Goal: Information Seeking & Learning: Learn about a topic

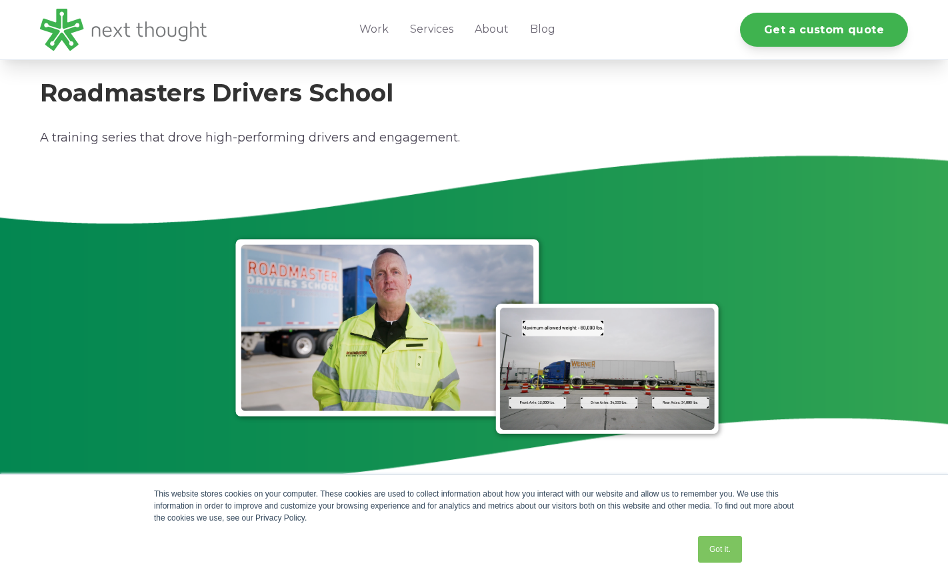
scroll to position [3001, 0]
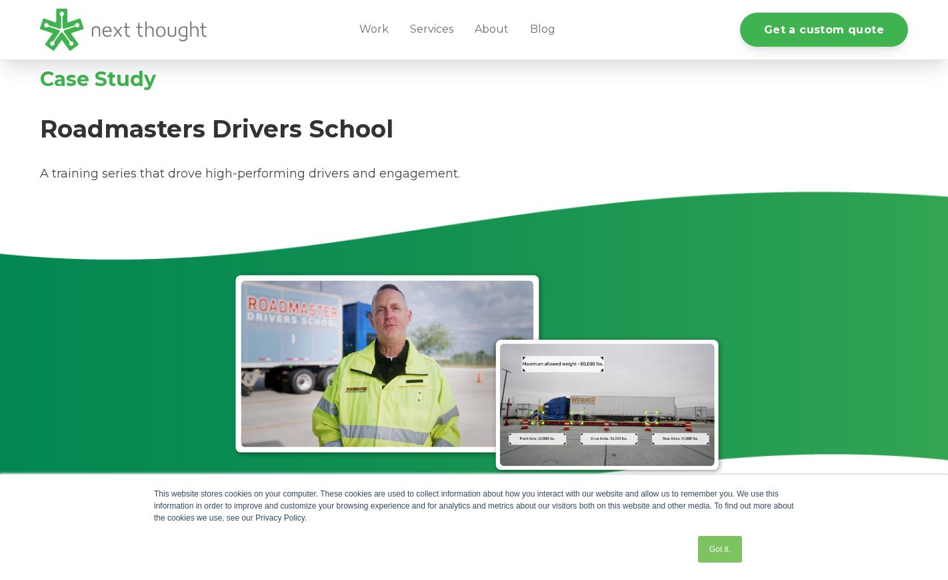
click at [129, 75] on span "Case Study" at bounding box center [98, 79] width 116 height 25
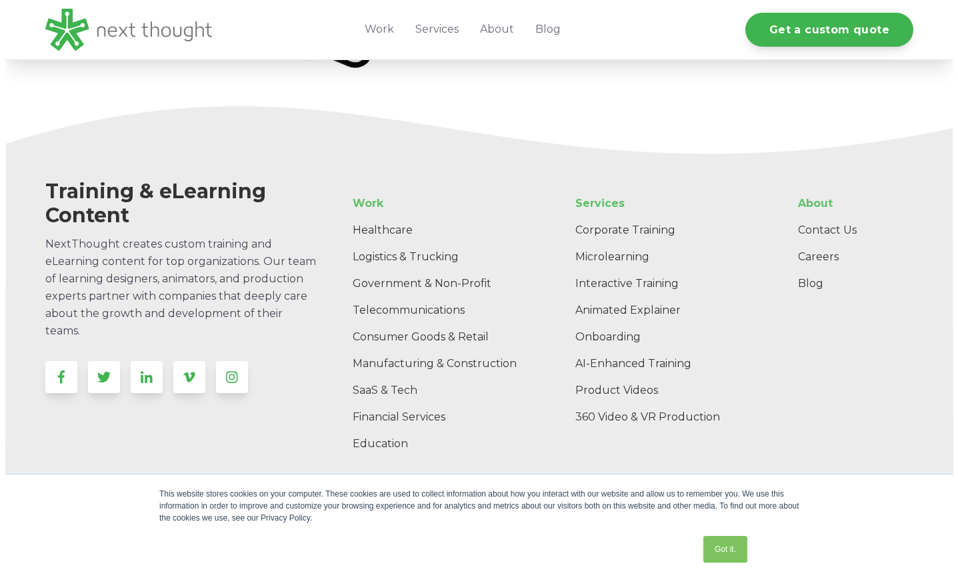
scroll to position [4919, 0]
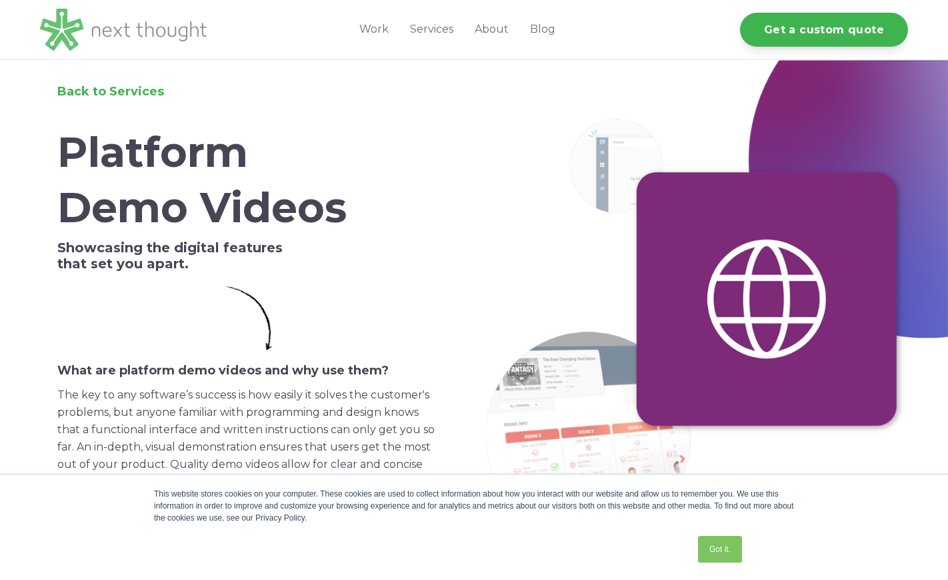
click at [166, 37] on img at bounding box center [123, 30] width 167 height 42
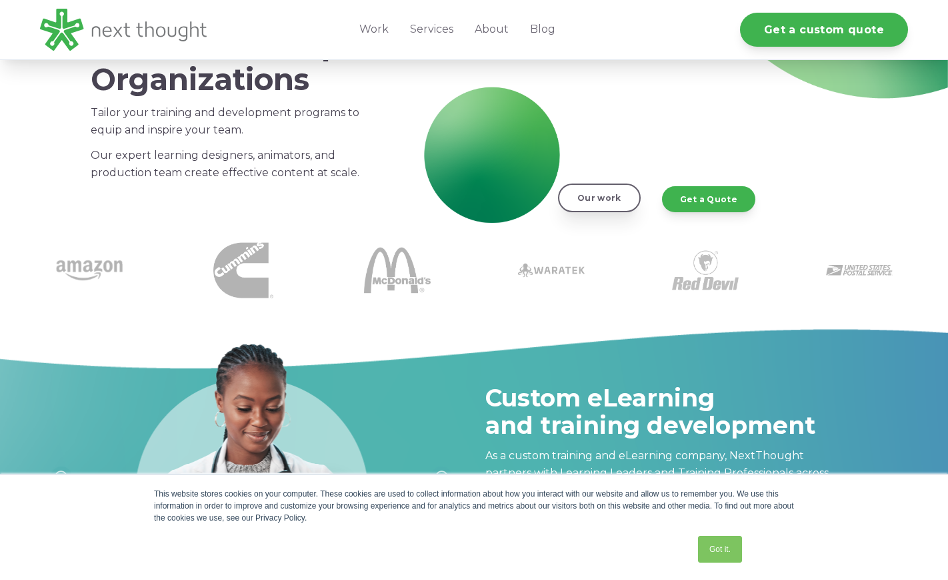
click at [599, 197] on link "Our work" at bounding box center [599, 197] width 82 height 28
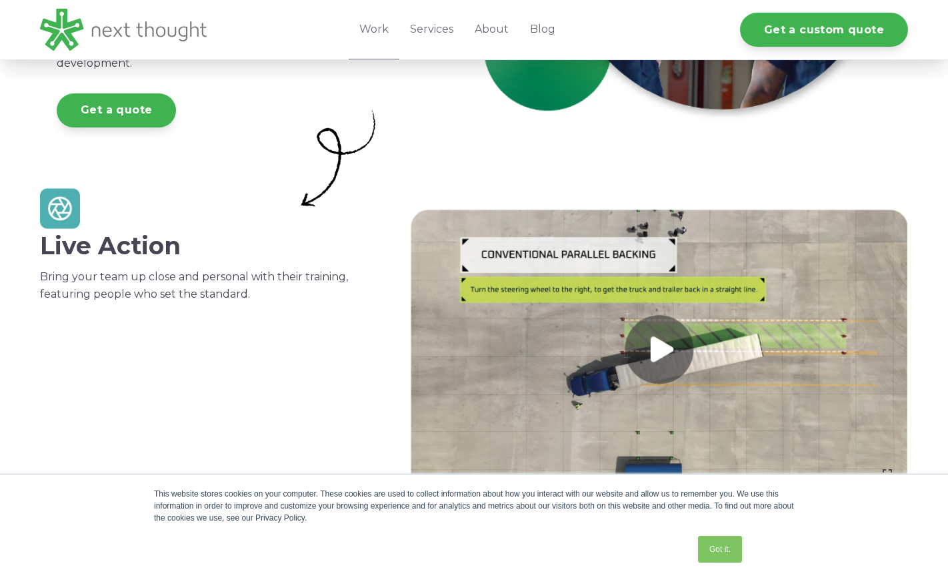
click at [157, 251] on h2 "Live Action" at bounding box center [214, 245] width 349 height 27
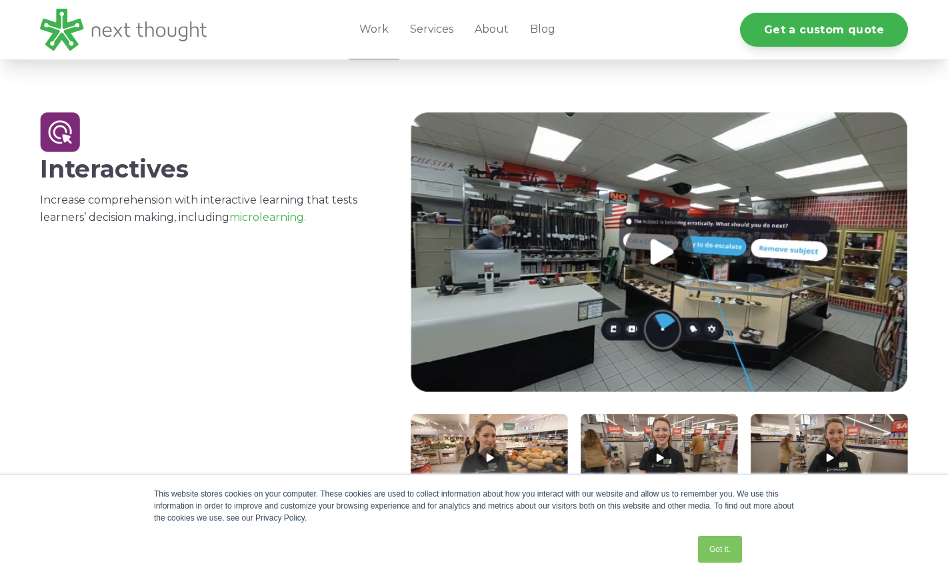
scroll to position [1329, 0]
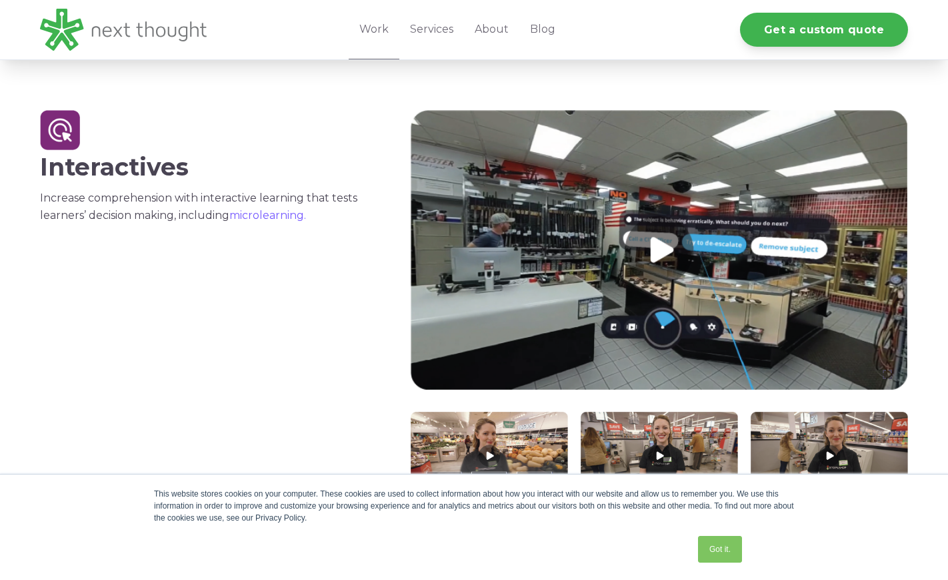
click at [251, 215] on link "microlearning." at bounding box center [267, 215] width 77 height 13
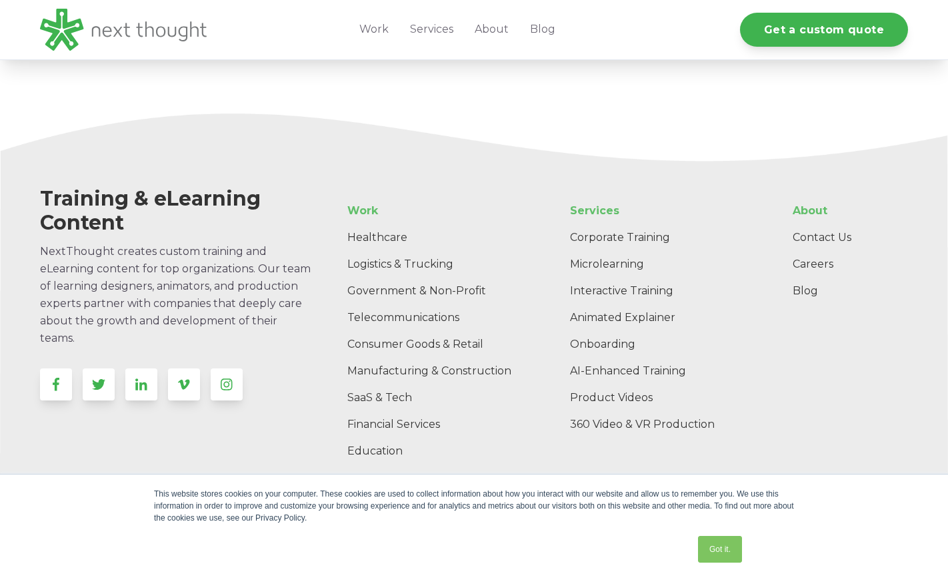
scroll to position [4270, 0]
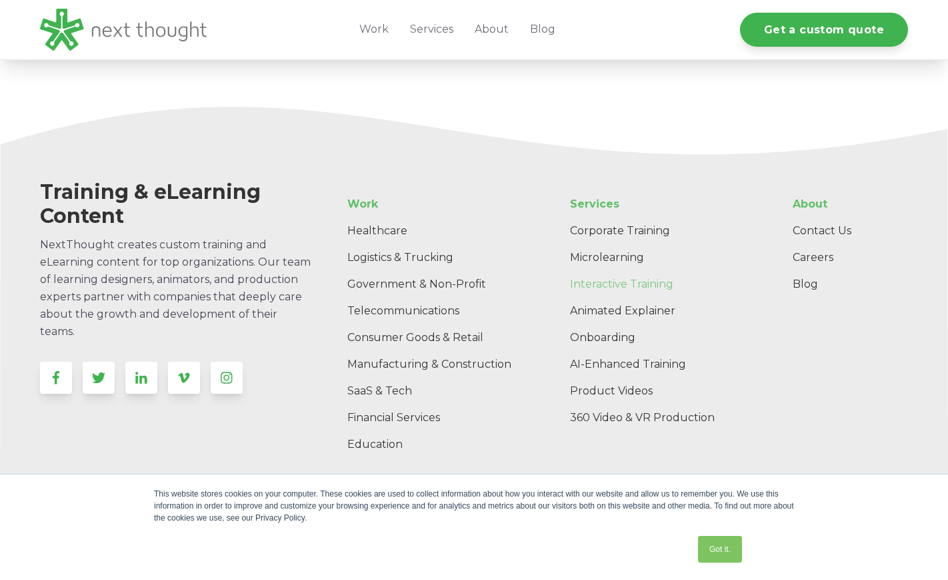
click at [604, 283] on link "Interactive Training" at bounding box center [660, 284] width 200 height 27
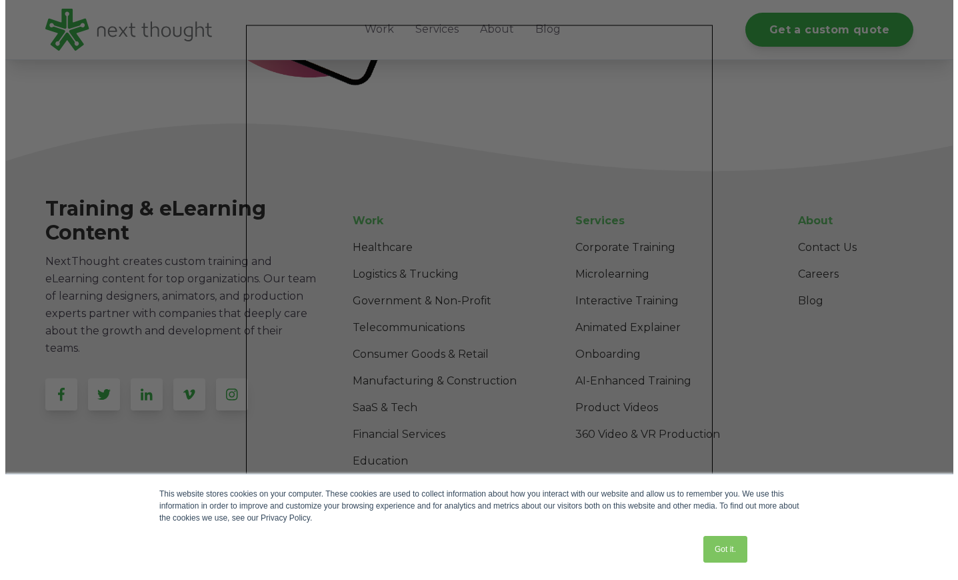
scroll to position [6540, 0]
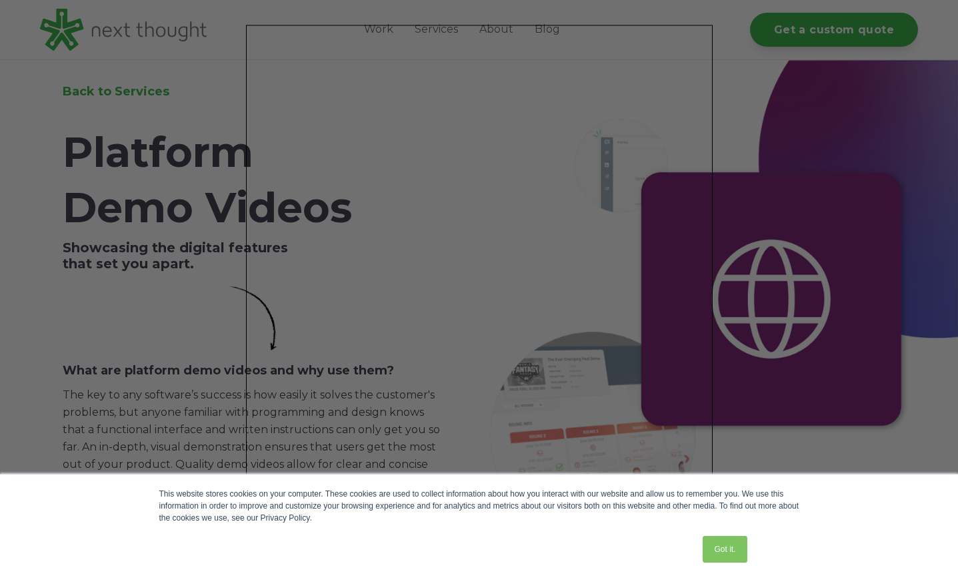
click at [185, 223] on div at bounding box center [484, 293] width 968 height 586
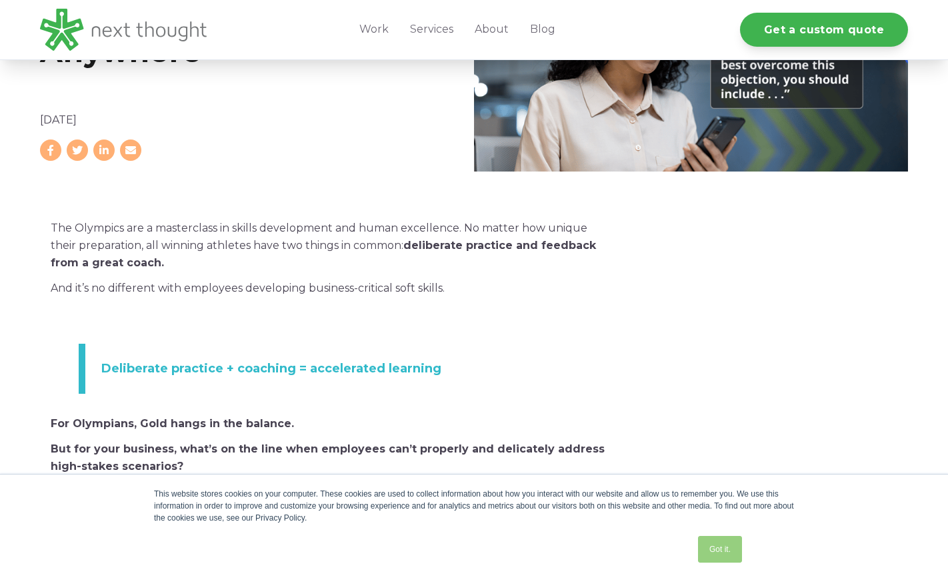
click at [731, 549] on link "Got it." at bounding box center [720, 549] width 44 height 27
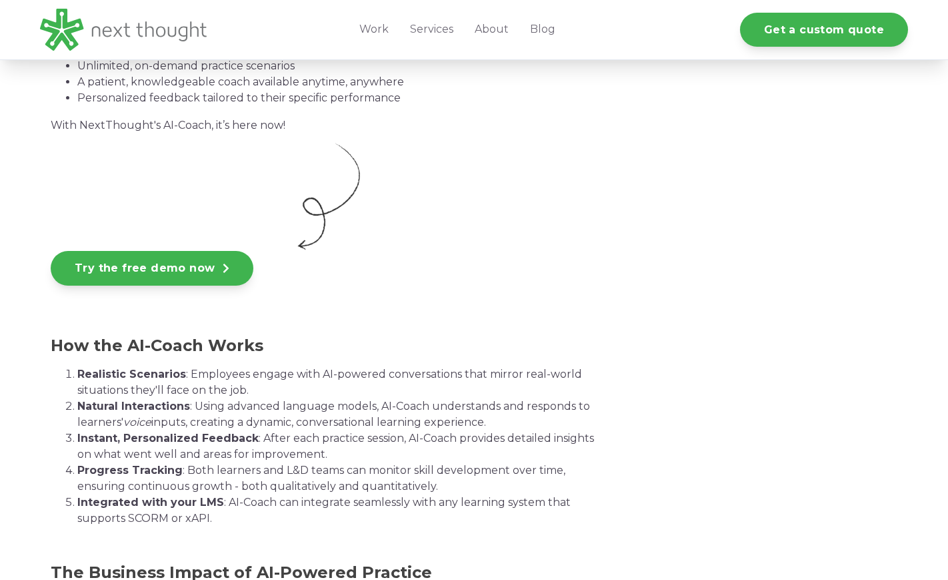
scroll to position [2334, 0]
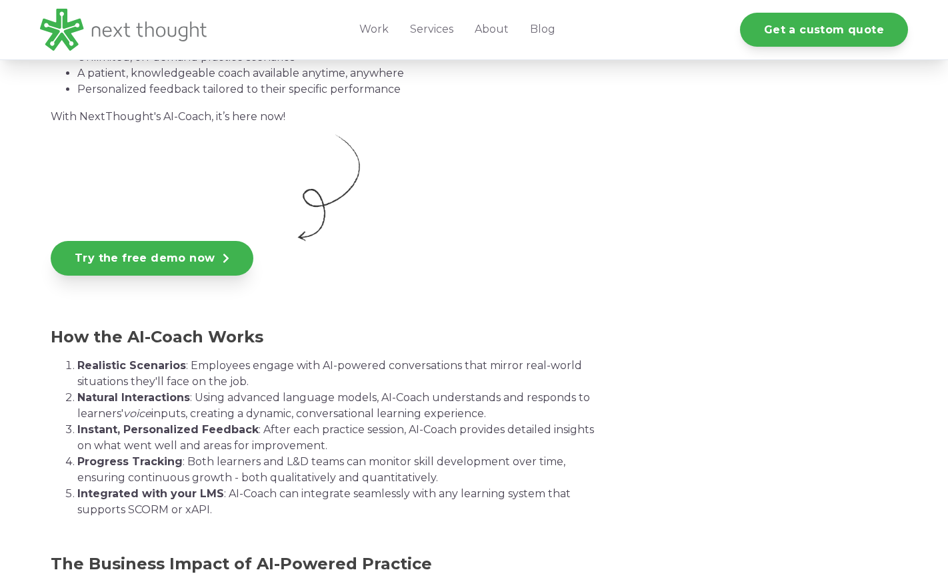
click at [178, 264] on link "Try the free demo now" at bounding box center [152, 258] width 203 height 35
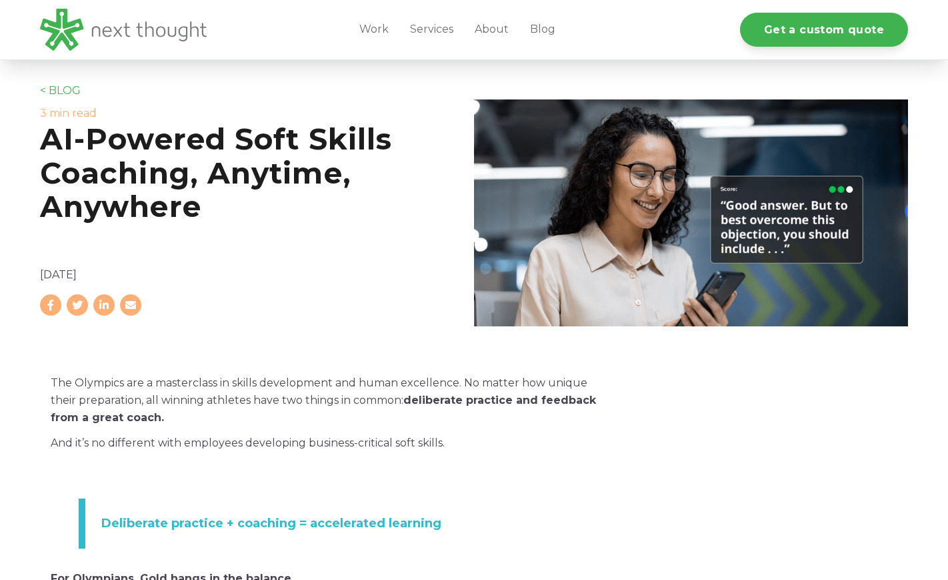
scroll to position [67, 0]
